Goal: Communication & Community: Answer question/provide support

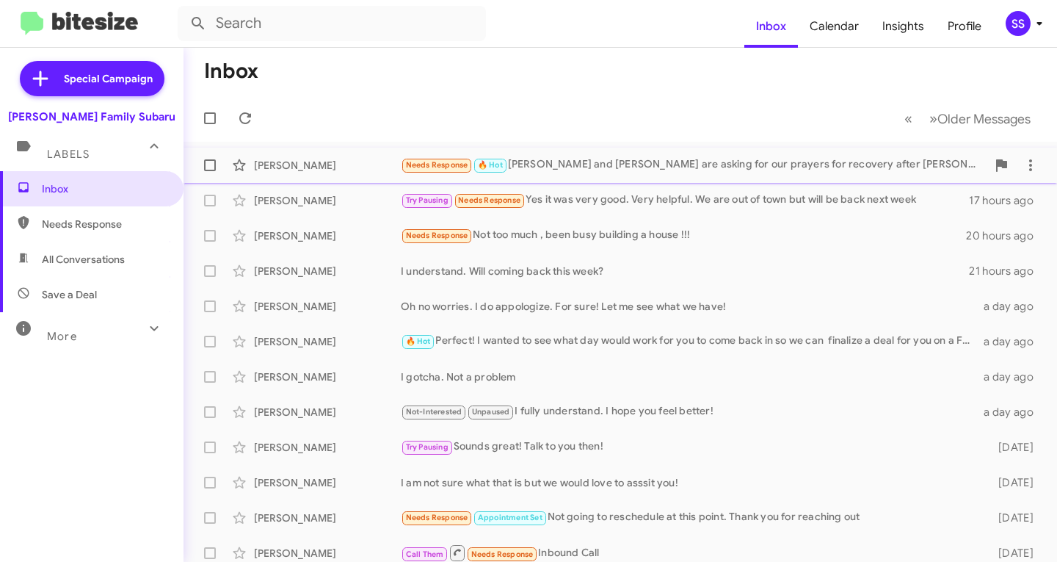
click at [664, 159] on div "Needs Response 🔥 Hot [PERSON_NAME] and [PERSON_NAME] are asking for our prayers…" at bounding box center [694, 164] width 586 height 17
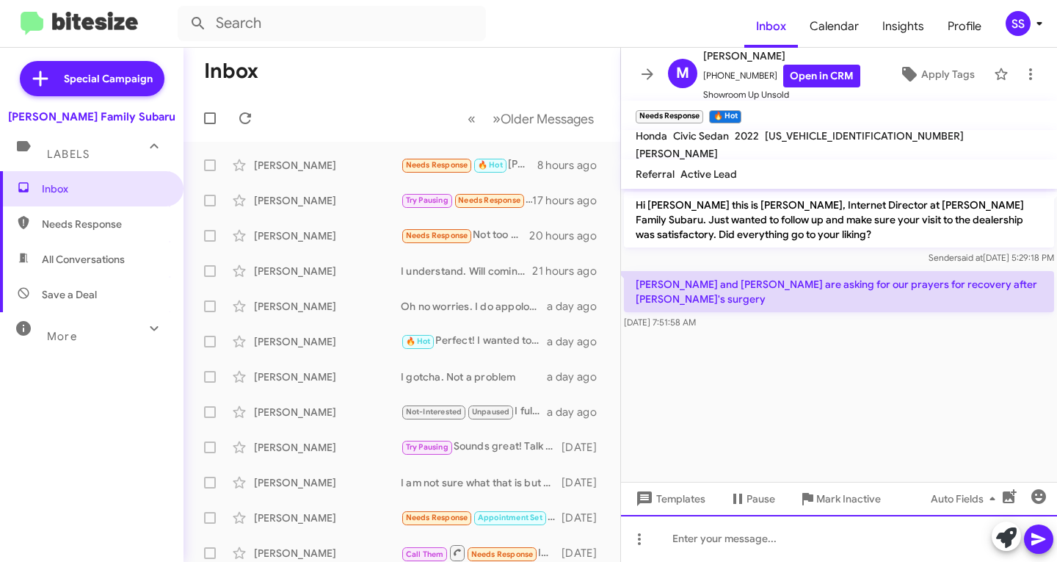
click at [730, 551] on div at bounding box center [839, 538] width 436 height 47
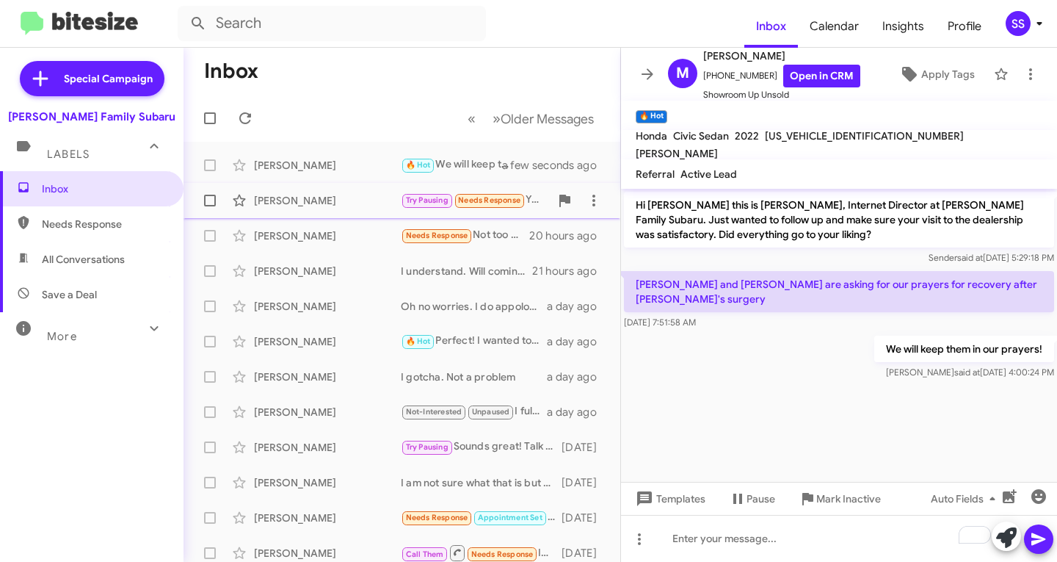
click at [302, 195] on div "[PERSON_NAME]" at bounding box center [327, 200] width 147 height 15
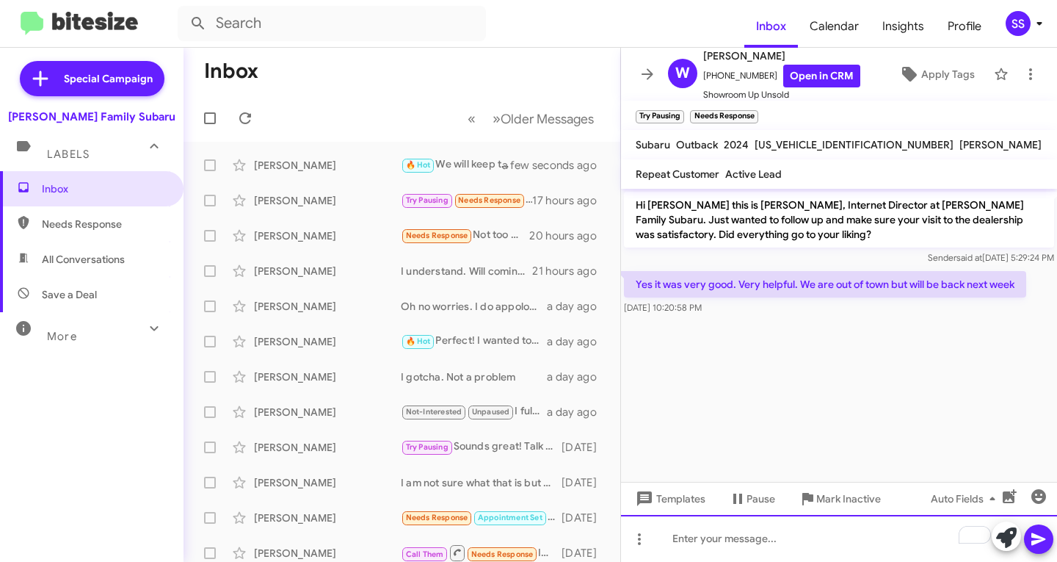
click at [808, 534] on div "To enrich screen reader interactions, please activate Accessibility in Grammarl…" at bounding box center [839, 538] width 436 height 47
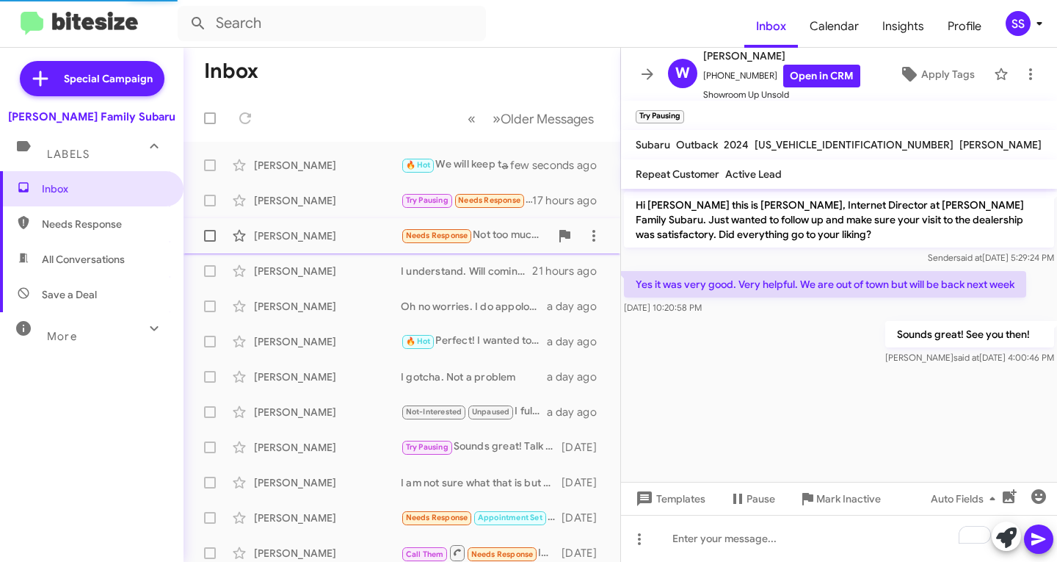
click at [283, 238] on div "[PERSON_NAME]" at bounding box center [327, 235] width 147 height 15
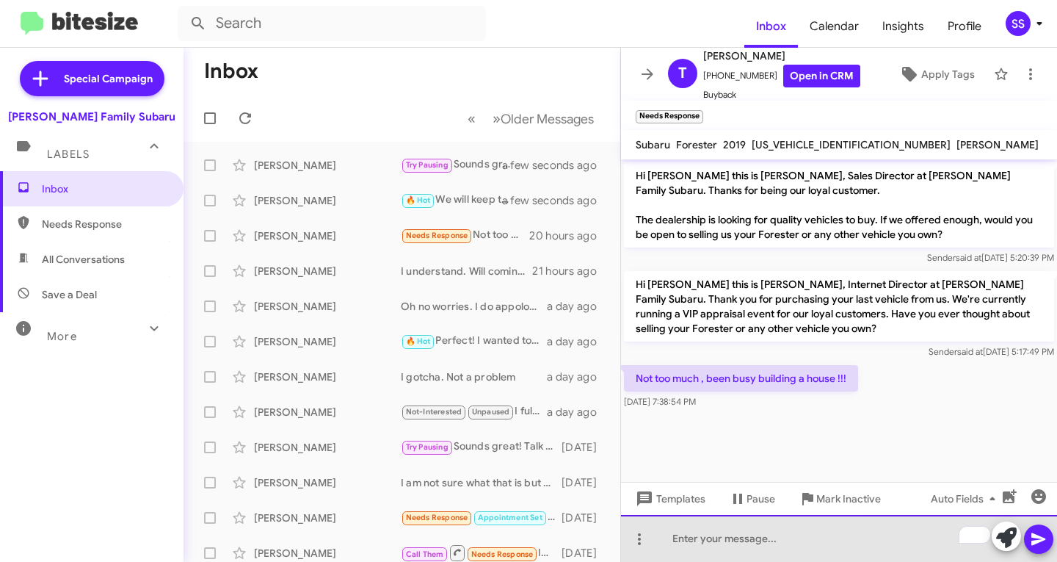
click at [777, 558] on div "To enrich screen reader interactions, please activate Accessibility in Grammarl…" at bounding box center [839, 538] width 436 height 47
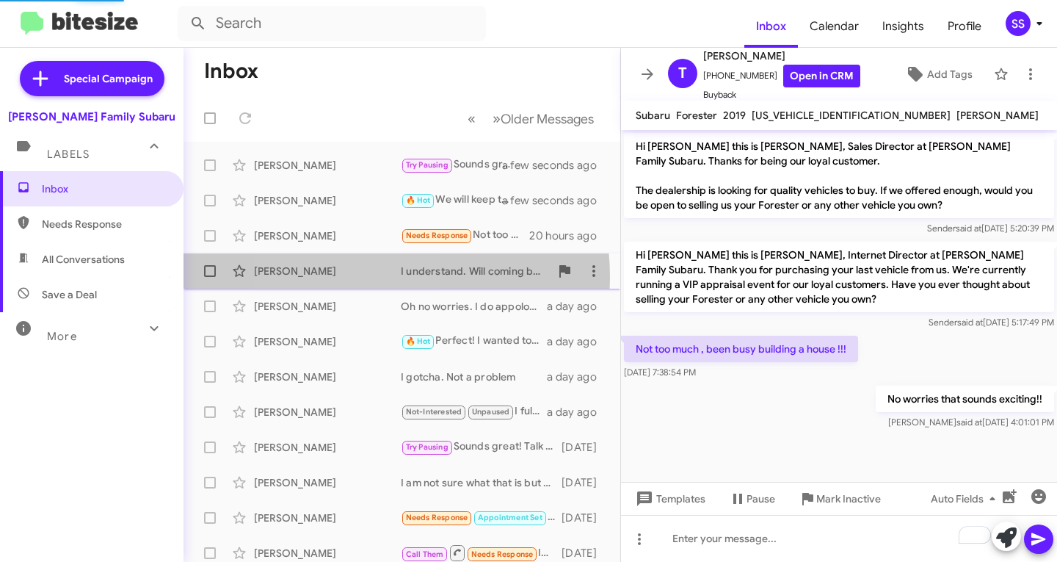
click at [338, 277] on div "[PERSON_NAME]" at bounding box center [327, 271] width 147 height 15
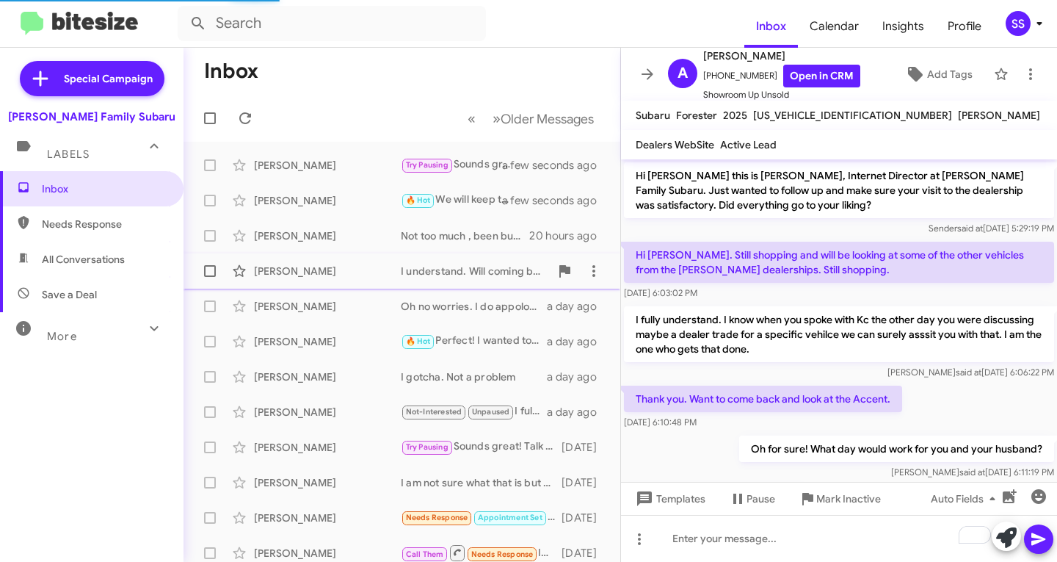
scroll to position [126, 0]
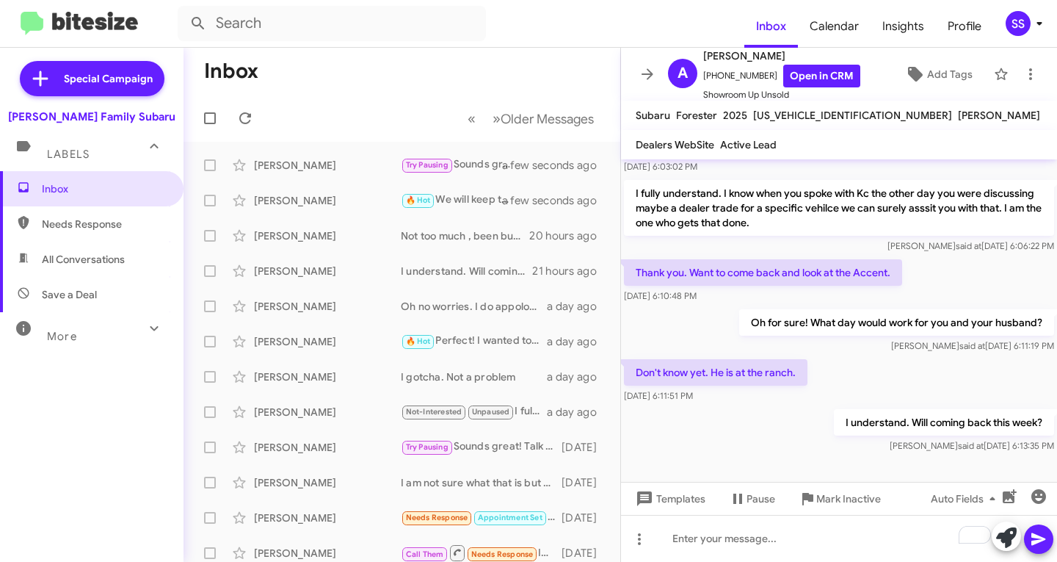
click at [98, 286] on span "Save a Deal" at bounding box center [92, 294] width 184 height 35
type input "in:not-interested"
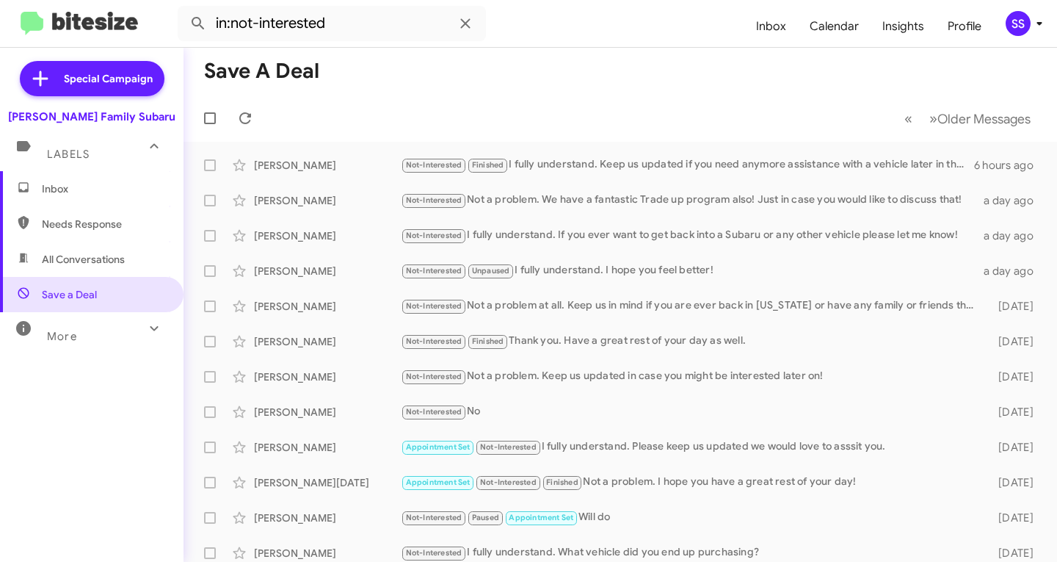
click at [72, 186] on span "Inbox" at bounding box center [104, 188] width 125 height 15
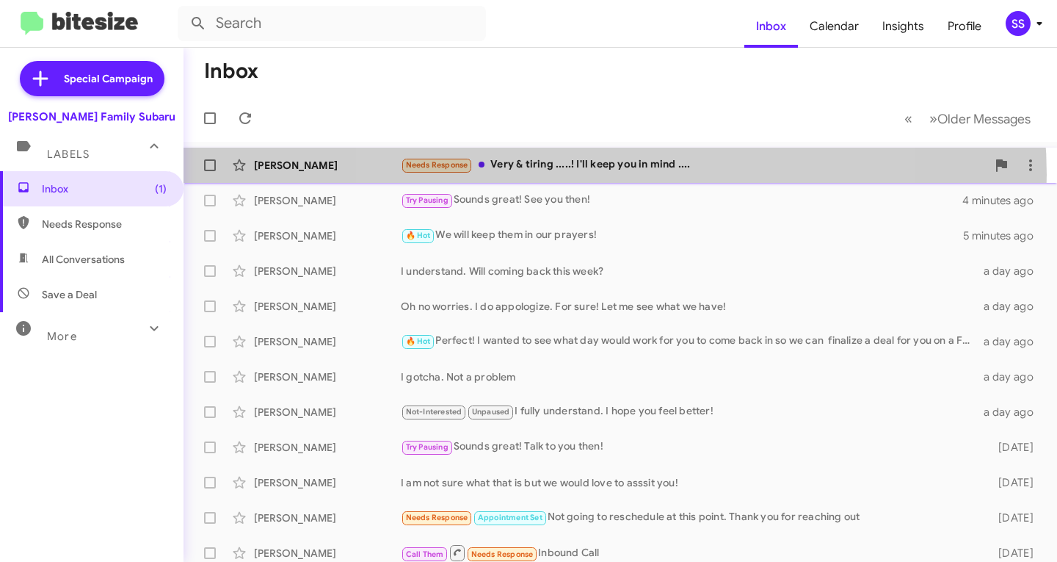
click at [608, 175] on div "[PERSON_NAME] Needs Response Very & tiring .....! I'll keep you in mind .... 2 …" at bounding box center [620, 164] width 850 height 29
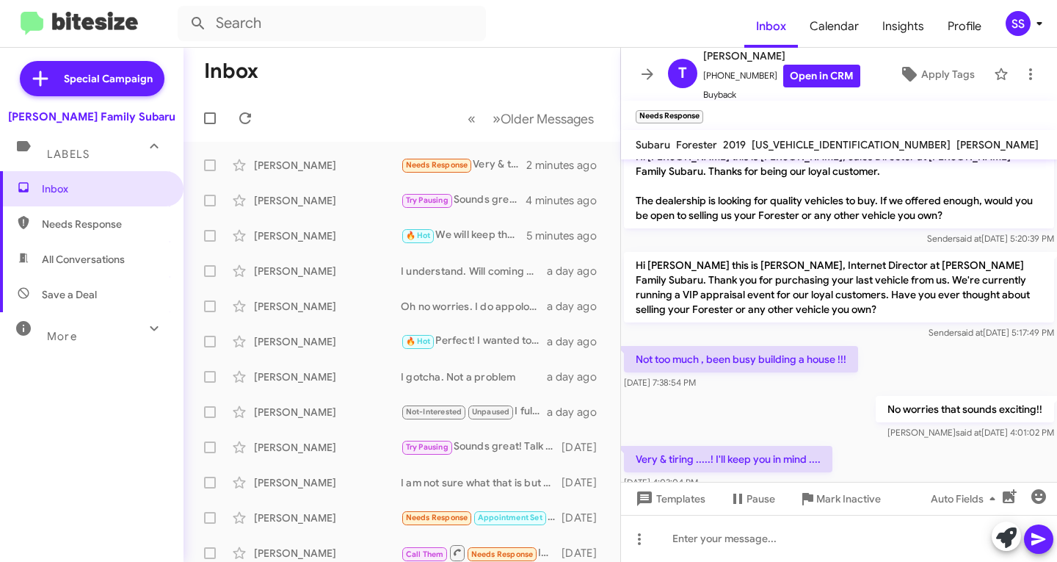
scroll to position [48, 0]
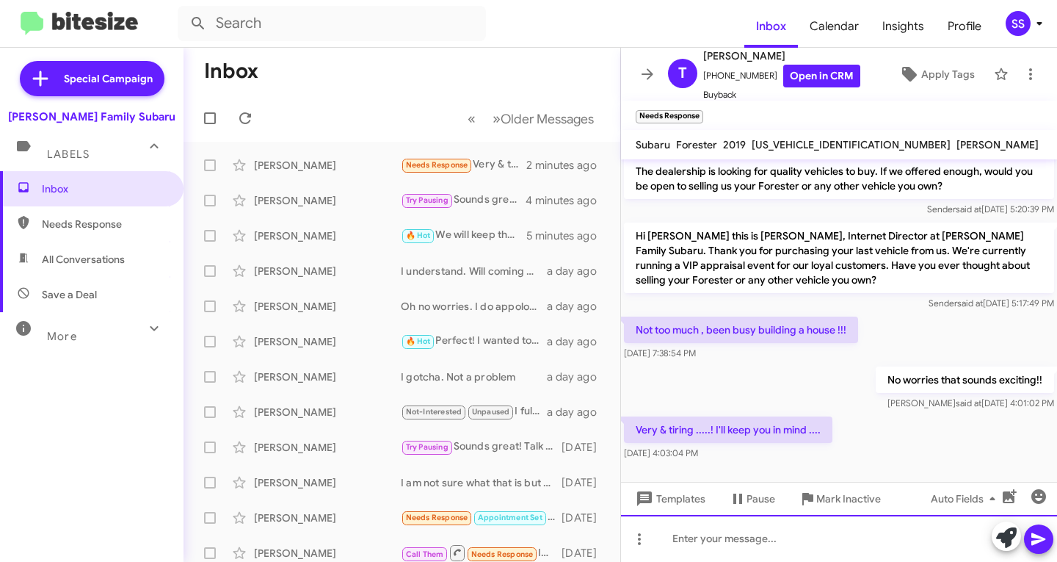
click at [734, 547] on div at bounding box center [839, 538] width 436 height 47
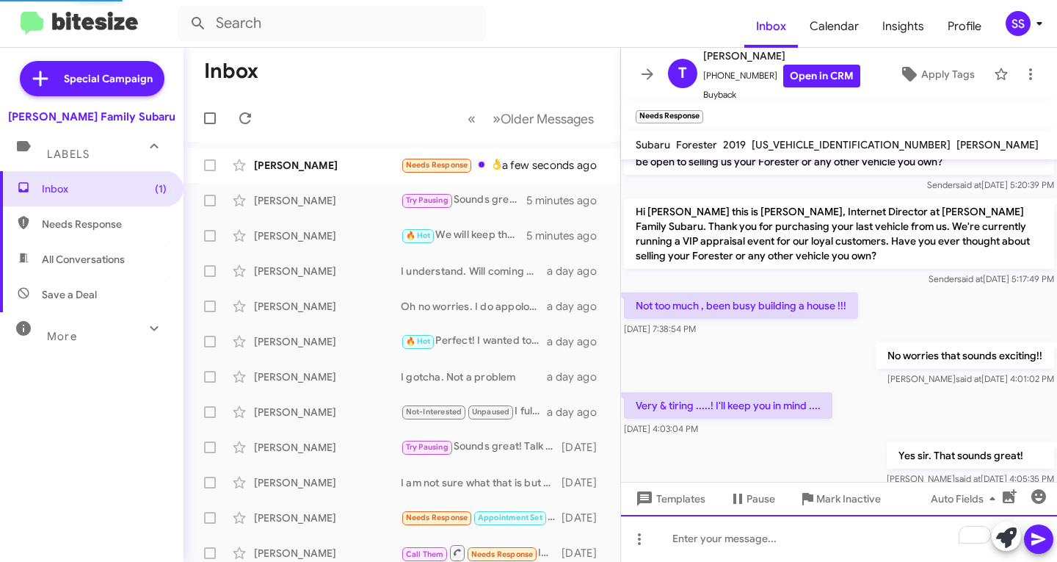
scroll to position [156, 0]
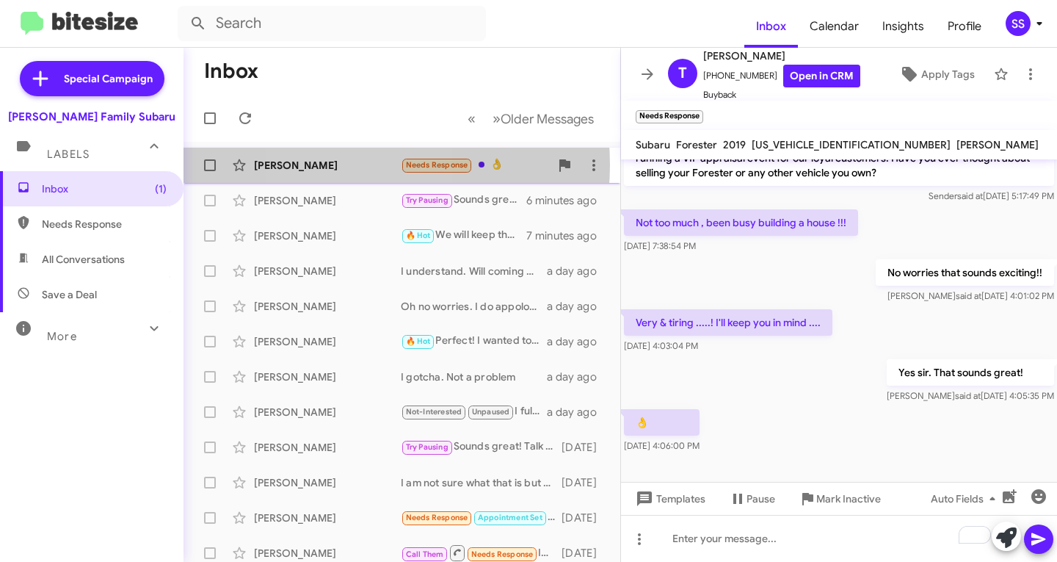
click at [344, 164] on div "[PERSON_NAME]" at bounding box center [327, 165] width 147 height 15
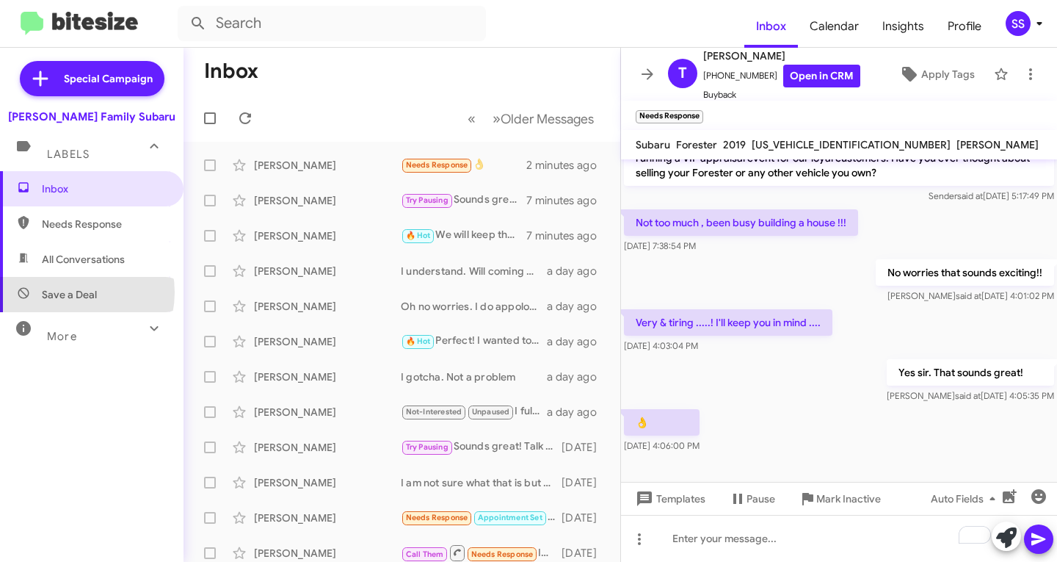
click at [73, 292] on span "Save a Deal" at bounding box center [69, 294] width 55 height 15
type input "in:not-interested"
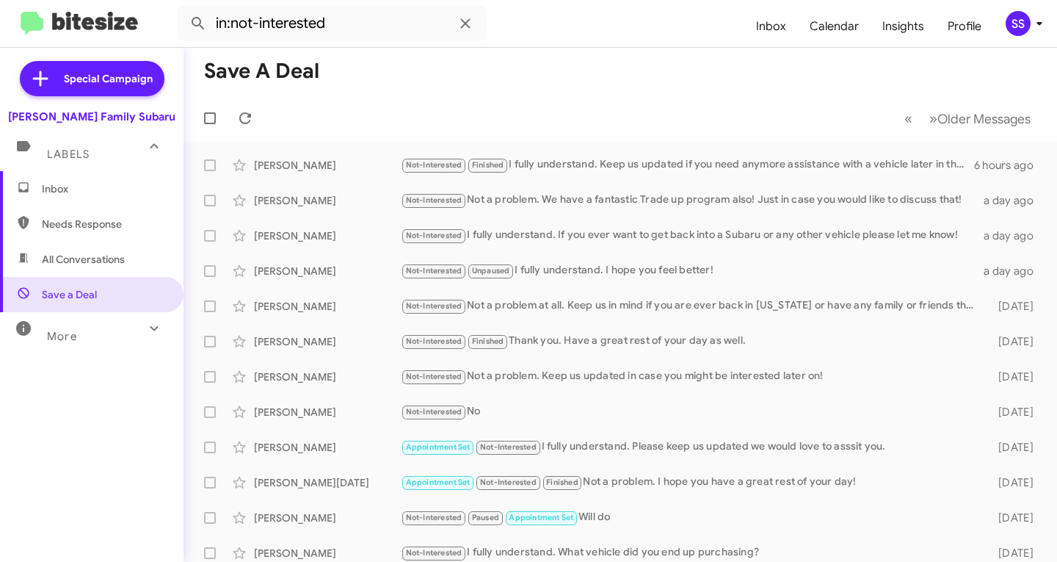
click at [137, 180] on span "Inbox" at bounding box center [92, 188] width 184 height 35
